Goal: Information Seeking & Learning: Learn about a topic

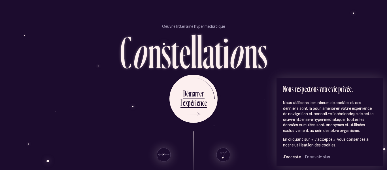
scroll to position [42, 0]
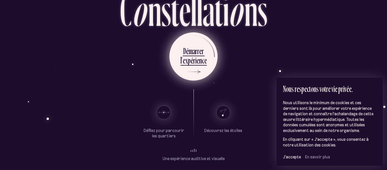
click at [186, 61] on div "x" at bounding box center [186, 60] width 3 height 11
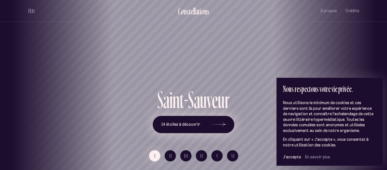
click at [169, 123] on span "14 étoiles à découvrir" at bounding box center [180, 124] width 39 height 5
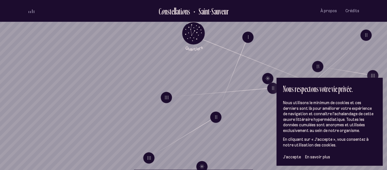
click at [309, 157] on span "En savoir plus" at bounding box center [317, 156] width 25 height 5
click at [291, 157] on span "J’accepte" at bounding box center [292, 156] width 18 height 5
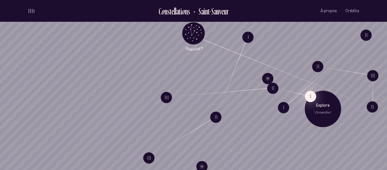
click at [305, 99] on button "I" at bounding box center [310, 95] width 11 height 11
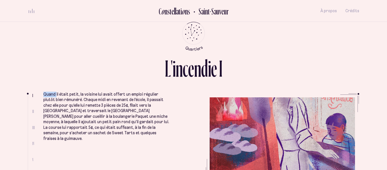
drag, startPoint x: 43, startPoint y: 93, endPoint x: 56, endPoint y: 96, distance: 13.6
click at [56, 96] on p "Quand il était petit, la voisine lui avait offert un emploi régulier plutôt bie…" at bounding box center [106, 117] width 127 height 50
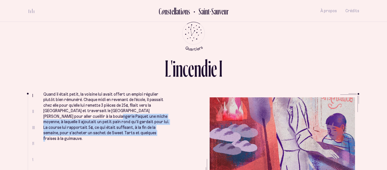
drag, startPoint x: 98, startPoint y: 132, endPoint x: 68, endPoint y: 119, distance: 32.2
click at [68, 119] on p "Quand il était petit, la voisine lui avait offert un emploi régulier plutôt bie…" at bounding box center [106, 117] width 127 height 50
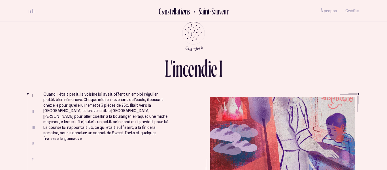
click at [68, 119] on p "Quand il était petit, la voisine lui avait offert un emploi régulier plutôt bie…" at bounding box center [106, 117] width 127 height 50
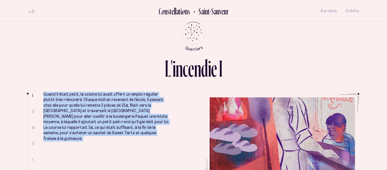
click at [68, 119] on p "Quand il était petit, la voisine lui avait offert un emploi régulier plutôt bie…" at bounding box center [106, 117] width 127 height 50
click at [77, 127] on p "Quand il était petit, la voisine lui avait offert un emploi régulier plutôt bie…" at bounding box center [106, 117] width 127 height 50
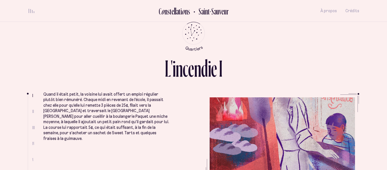
click at [77, 127] on p "Quand il était petit, la voisine lui avait offert un emploi régulier plutôt bie…" at bounding box center [106, 117] width 127 height 50
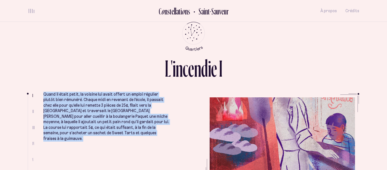
click at [77, 127] on p "Quand il était petit, la voisine lui avait offert un emploi régulier plutôt bie…" at bounding box center [106, 117] width 127 height 50
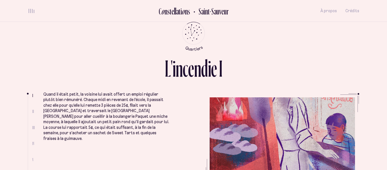
click at [77, 127] on p "Quand il était petit, la voisine lui avait offert un emploi régulier plutôt bie…" at bounding box center [106, 117] width 127 height 50
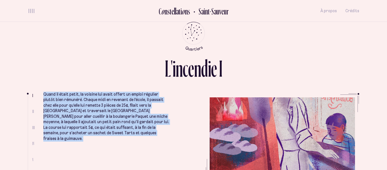
click at [77, 127] on p "Quand il était petit, la voisine lui avait offert un emploi régulier plutôt bie…" at bounding box center [106, 117] width 127 height 50
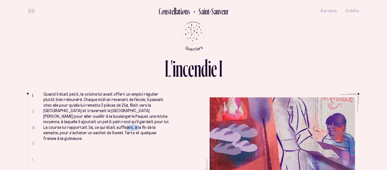
click at [77, 127] on p "Quand il était petit, la voisine lui avait offert un emploi régulier plutôt bie…" at bounding box center [106, 117] width 127 height 50
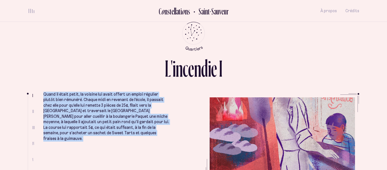
click at [77, 127] on p "Quand il était petit, la voisine lui avait offert un emploi régulier plutôt bie…" at bounding box center [106, 117] width 127 height 50
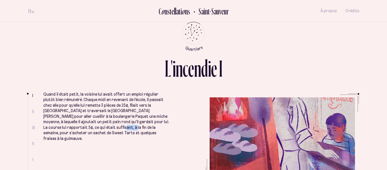
click at [77, 127] on p "Quand il était petit, la voisine lui avait offert un emploi régulier plutôt bie…" at bounding box center [106, 117] width 127 height 50
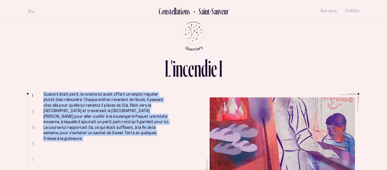
click at [77, 122] on p "Quand il était petit, la voisine lui avait offert un emploi régulier plutôt bie…" at bounding box center [106, 117] width 127 height 50
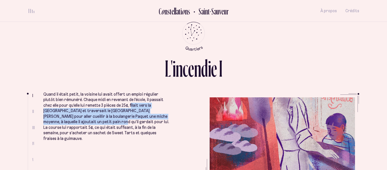
drag, startPoint x: 73, startPoint y: 121, endPoint x: 115, endPoint y: 106, distance: 44.2
click at [115, 106] on p "Quand il était petit, la voisine lui avait offert un emploi régulier plutôt bie…" at bounding box center [106, 117] width 127 height 50
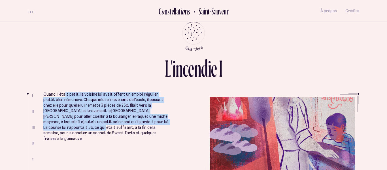
drag, startPoint x: 64, startPoint y: 93, endPoint x: 48, endPoint y: 129, distance: 39.2
click at [48, 129] on p "Quand il était petit, la voisine lui avait offert un emploi régulier plutôt bie…" at bounding box center [106, 117] width 127 height 50
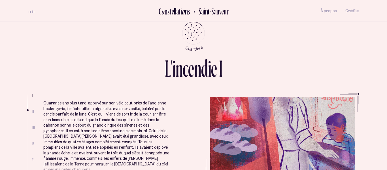
scroll to position [139, 0]
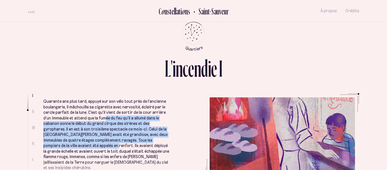
drag, startPoint x: 86, startPoint y: 138, endPoint x: 107, endPoint y: 112, distance: 33.0
click at [107, 112] on p "Quarante ans plus tard, appuyé sur son vélo tout près de l’ancienne boulangerie…" at bounding box center [106, 135] width 127 height 72
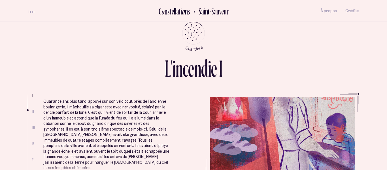
drag, startPoint x: 98, startPoint y: 153, endPoint x: 68, endPoint y: 100, distance: 61.7
click at [68, 100] on p "Quarante ans plus tard, appuyé sur son vélo tout près de l’ancienne boulangerie…" at bounding box center [106, 135] width 127 height 72
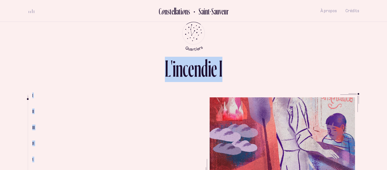
scroll to position [0, 0]
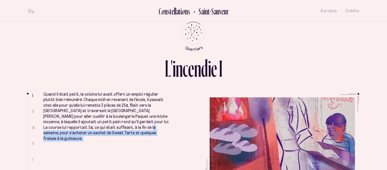
drag, startPoint x: 68, startPoint y: 100, endPoint x: 99, endPoint y: 126, distance: 41.0
click at [99, 126] on ul "Quand il était petit, la voisine lui avait offert un emploi régulier plutôt bie…" at bounding box center [106, 131] width 127 height 119
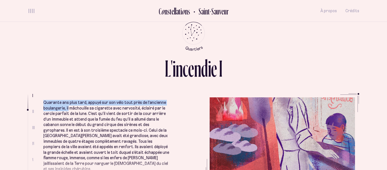
scroll to position [136, 0]
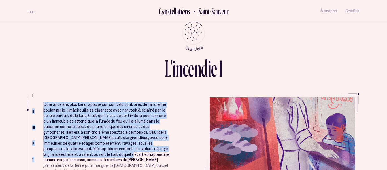
drag, startPoint x: 41, startPoint y: 99, endPoint x: 108, endPoint y: 149, distance: 83.5
click at [108, 149] on ul "I II III IV V VI Quand il était petit, la voisine lui avait offert un emploi ré…" at bounding box center [194, 135] width 332 height 85
